Goal: Learn about a topic

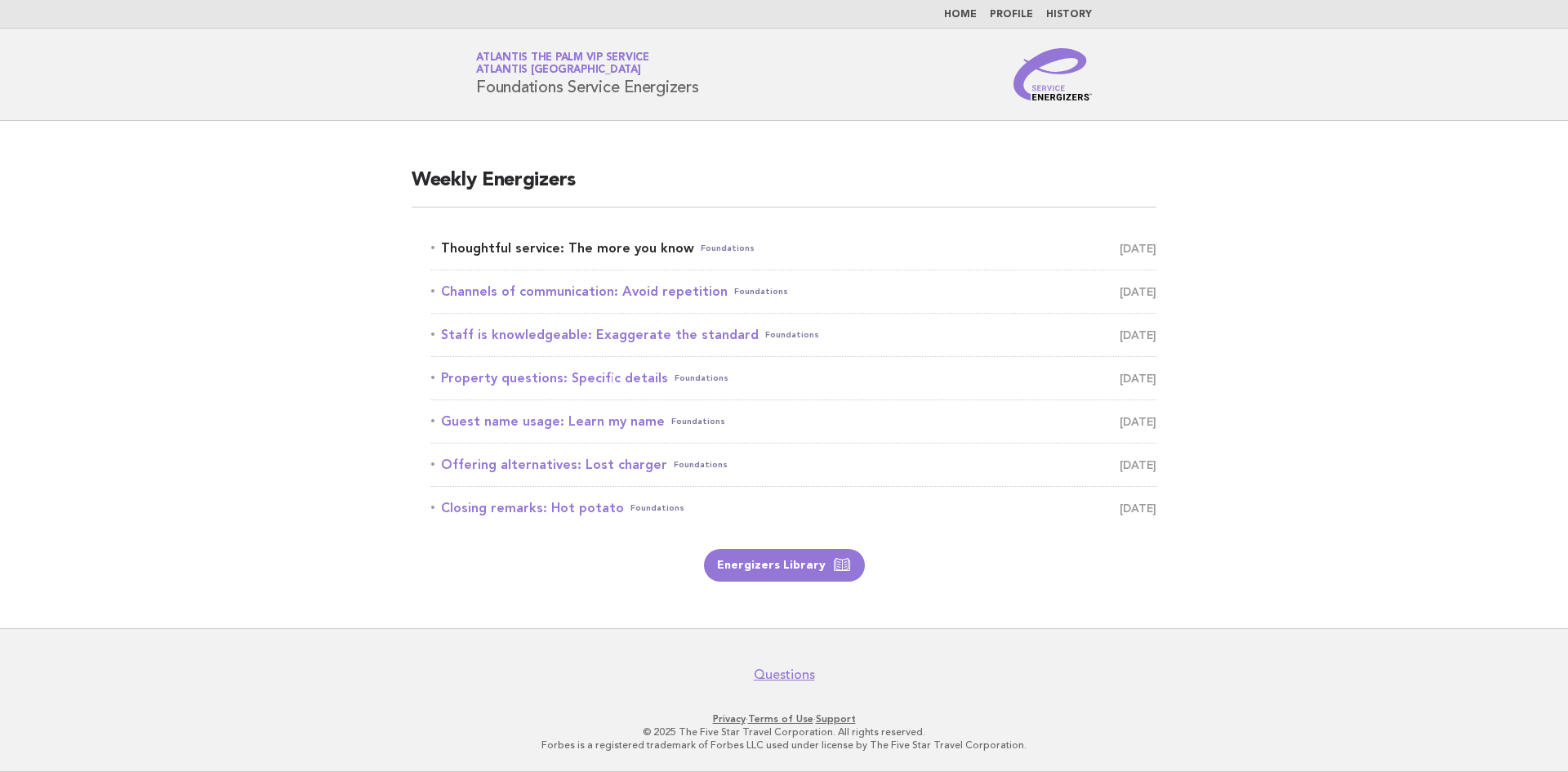
click at [553, 242] on link "Thoughtful service: The more you know Foundations September 24" at bounding box center [794, 248] width 725 height 23
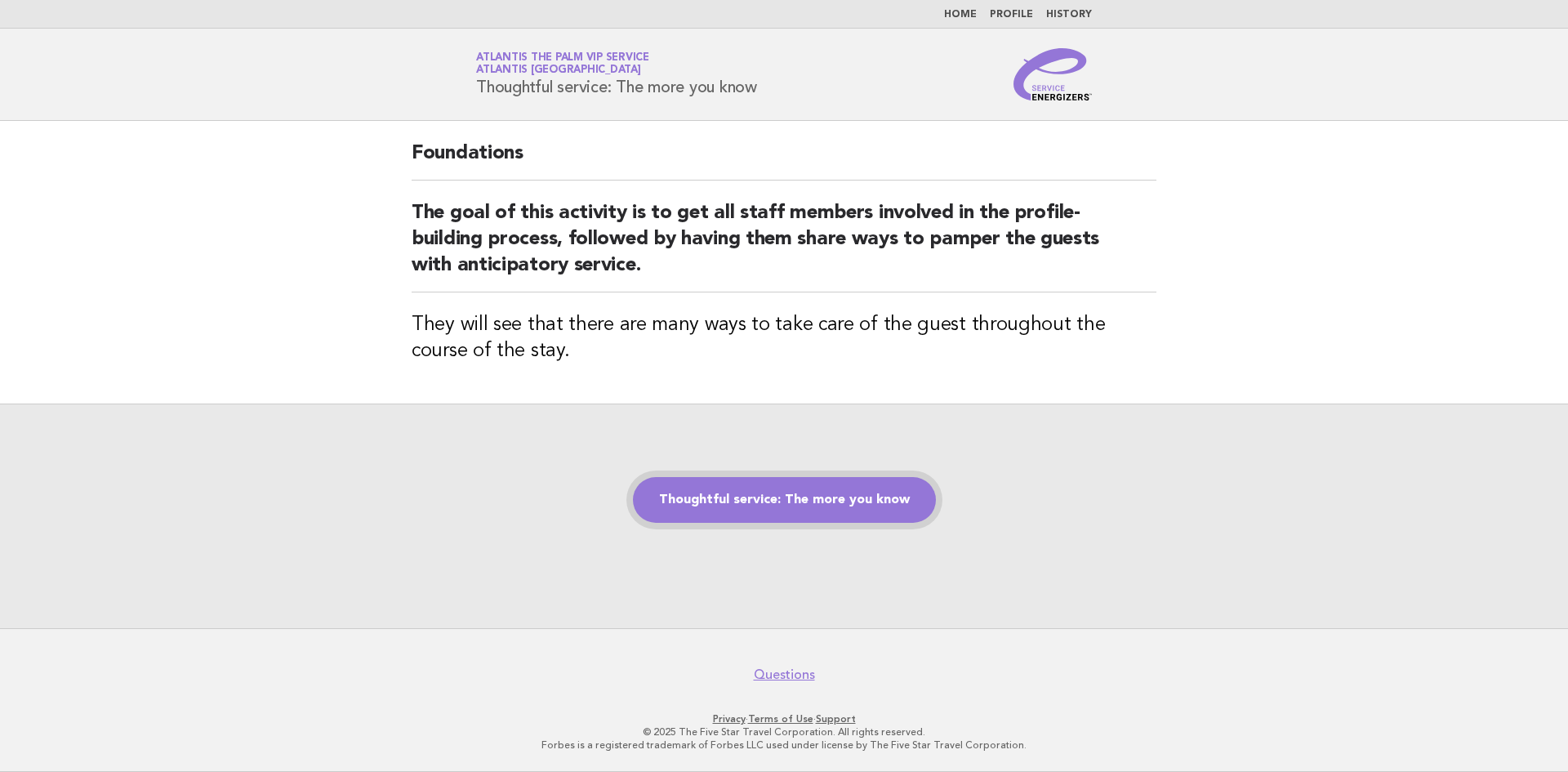
click at [850, 493] on link "Thoughtful service: The more you know" at bounding box center [784, 500] width 303 height 46
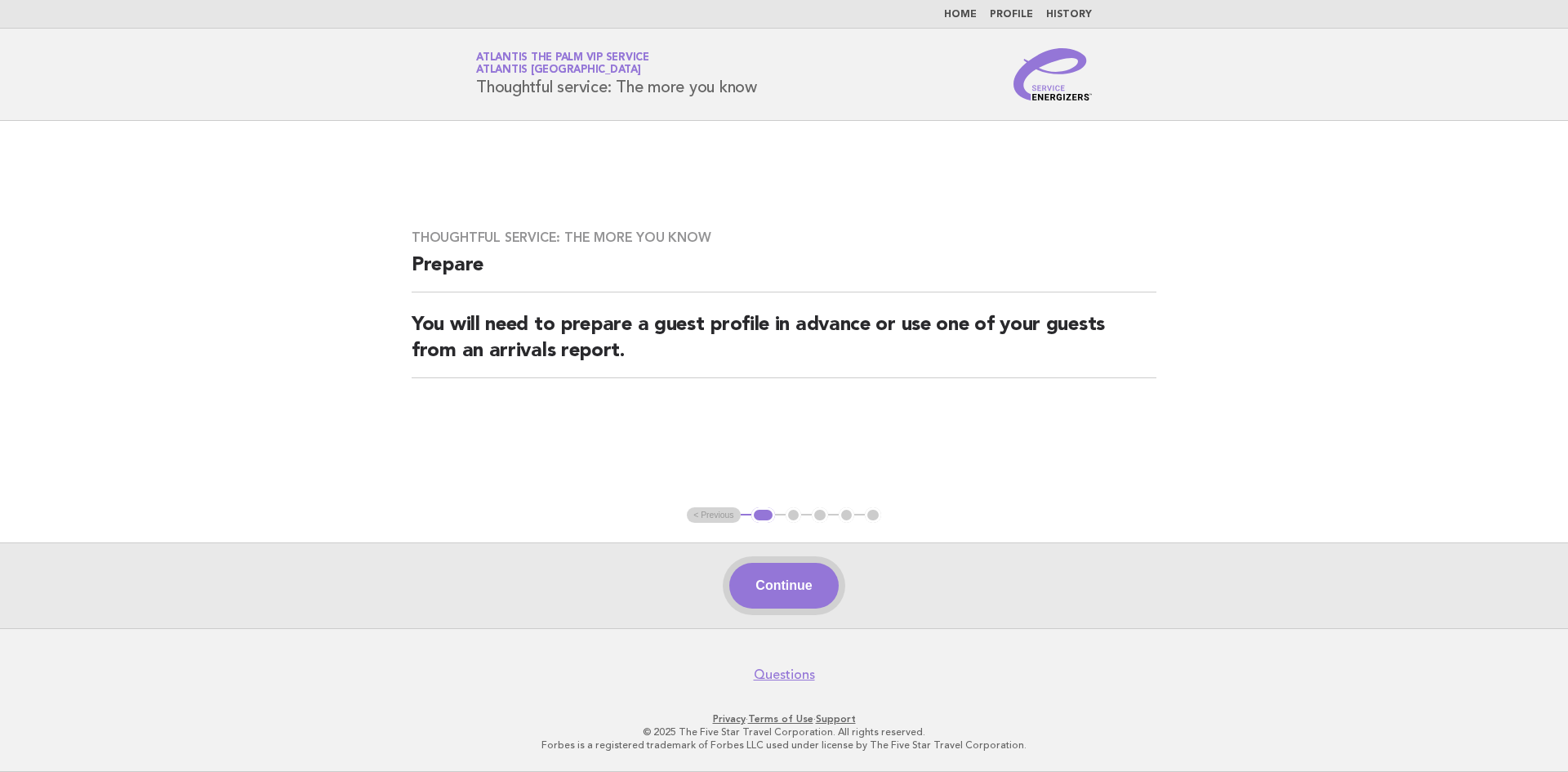
click at [776, 586] on button "Continue" at bounding box center [783, 586] width 108 height 46
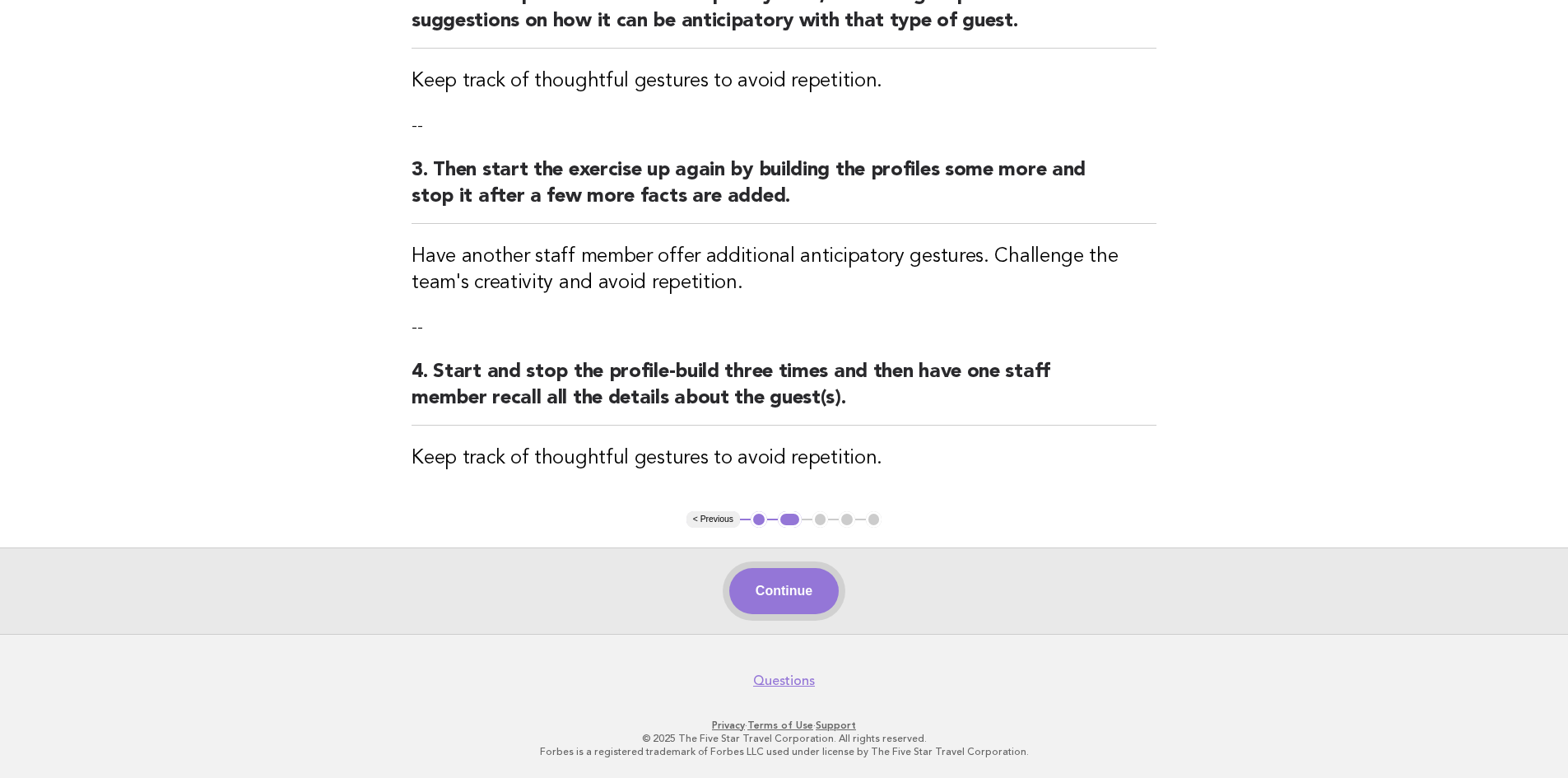
click at [792, 596] on button "Continue" at bounding box center [783, 591] width 109 height 46
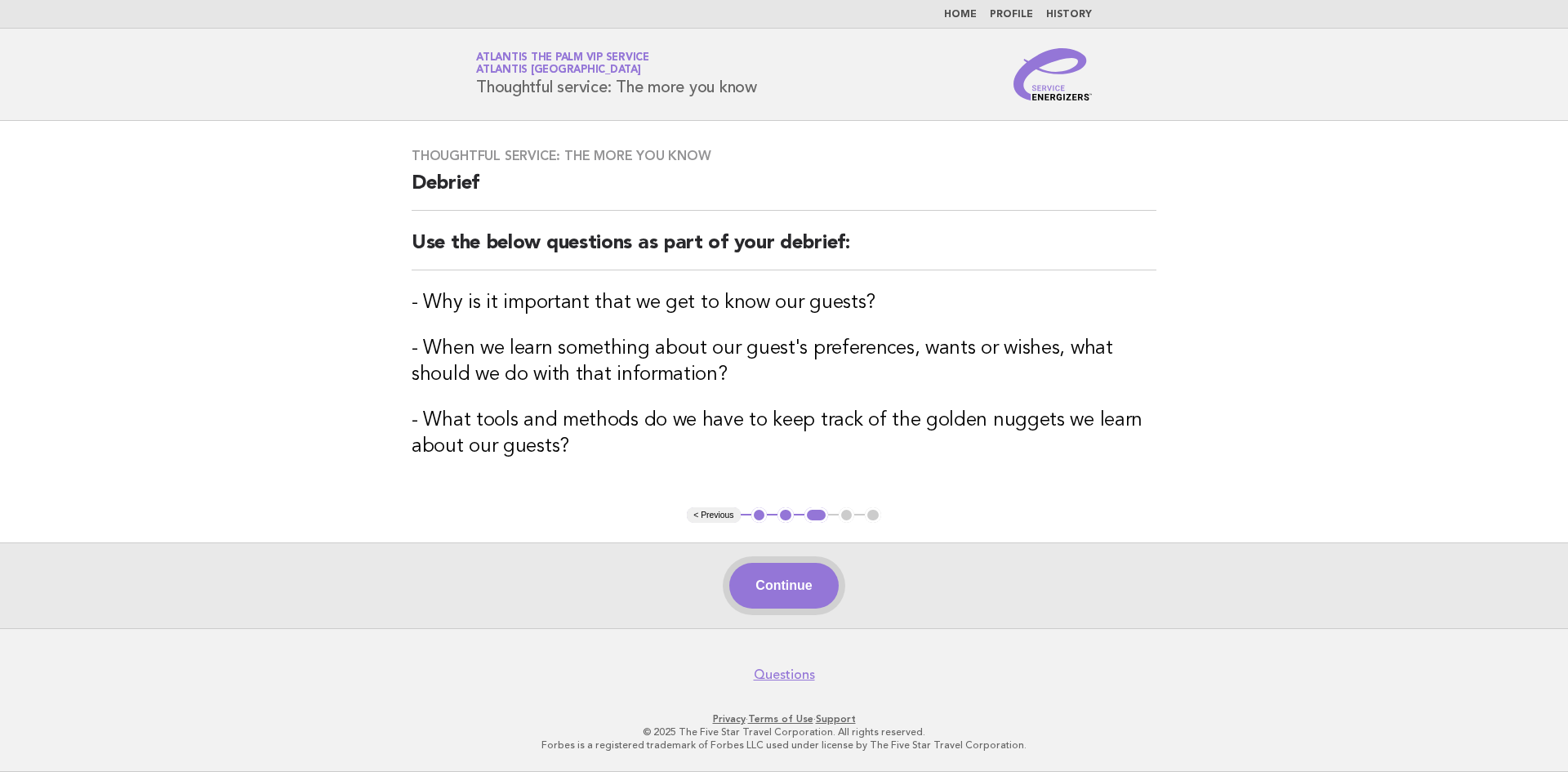
click at [782, 574] on button "Continue" at bounding box center [783, 586] width 108 height 46
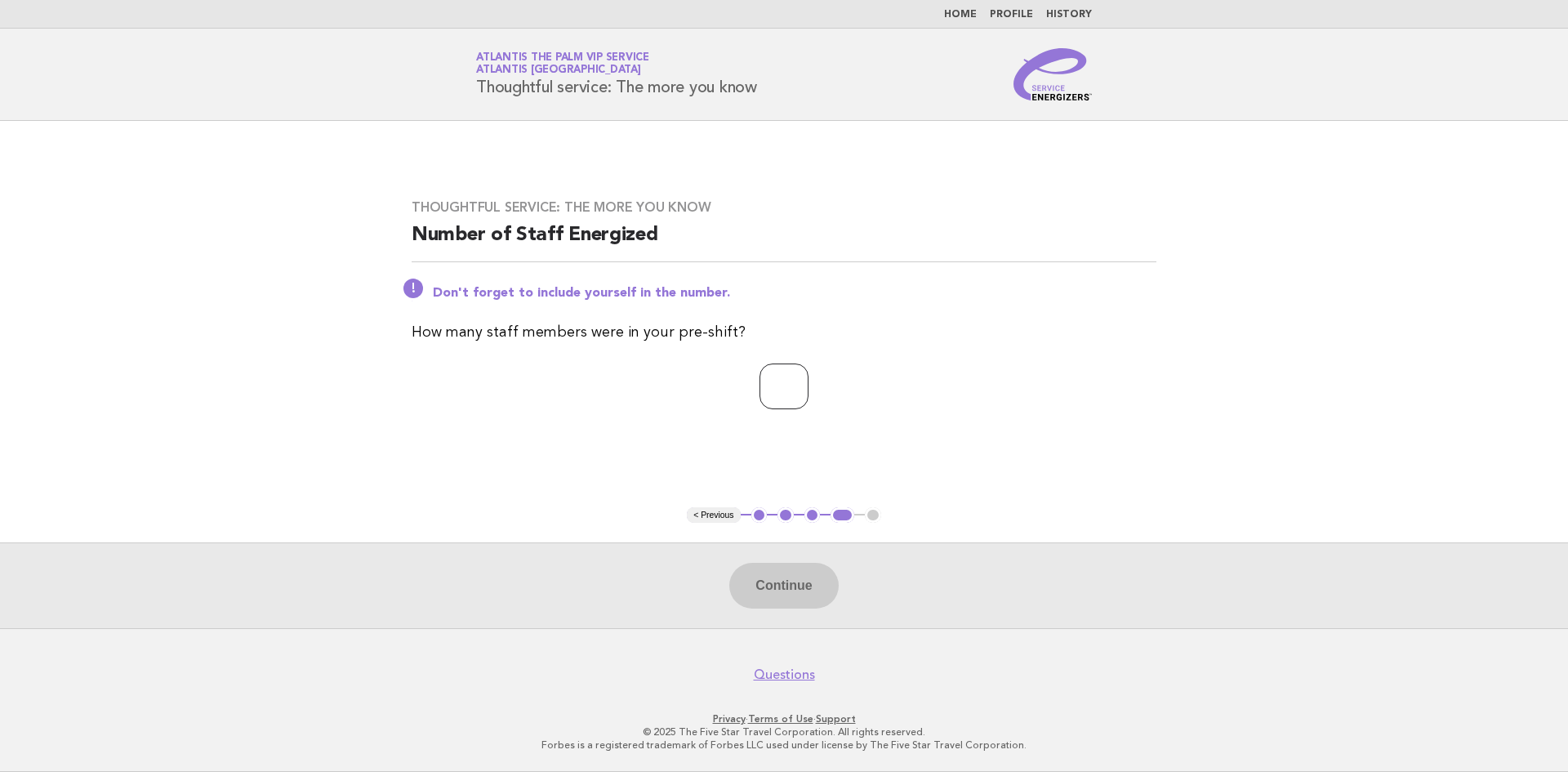
click at [769, 374] on input "number" at bounding box center [784, 386] width 49 height 46
type input "*"
click at [766, 592] on button "Continue" at bounding box center [783, 586] width 108 height 46
